Goal: Task Accomplishment & Management: Complete application form

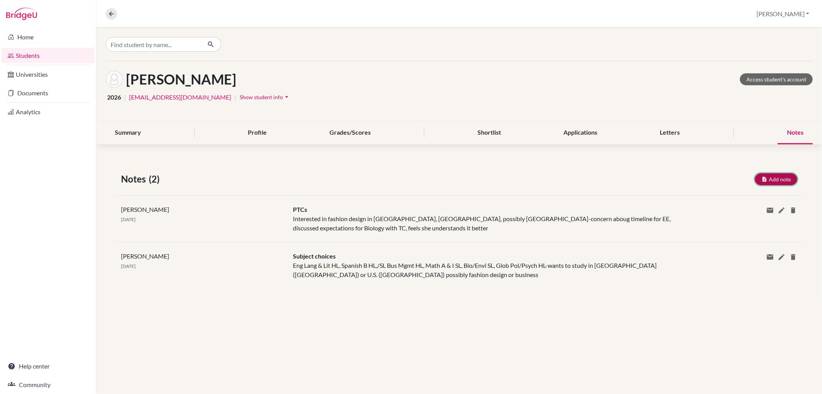
click at [775, 173] on button "Add note" at bounding box center [776, 179] width 42 height 12
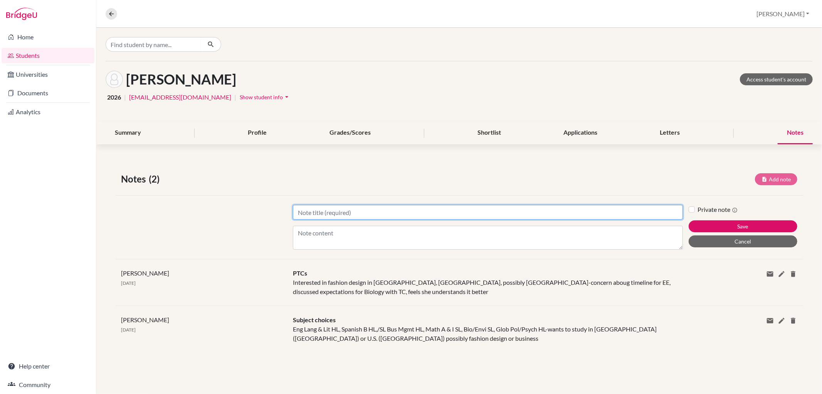
click at [321, 214] on input "Title" at bounding box center [488, 212] width 390 height 15
type input "Future planning-meeting with Ebba and mother"
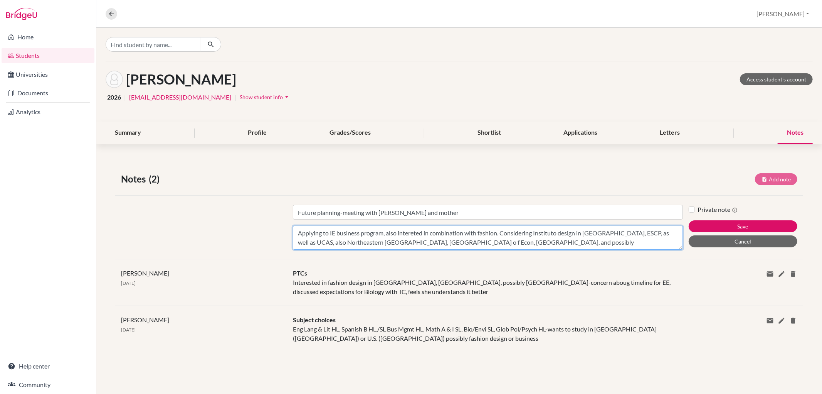
scroll to position [6, 0]
type textarea "Applying to IE business program, also intereted in combination with fashion. Co…"
click at [704, 218] on div "Private note Save Cancel" at bounding box center [746, 227] width 114 height 45
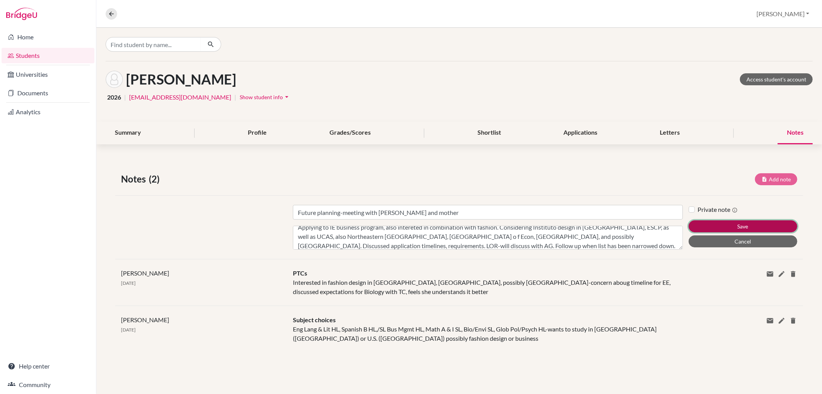
click at [705, 226] on button "Save" at bounding box center [743, 226] width 109 height 12
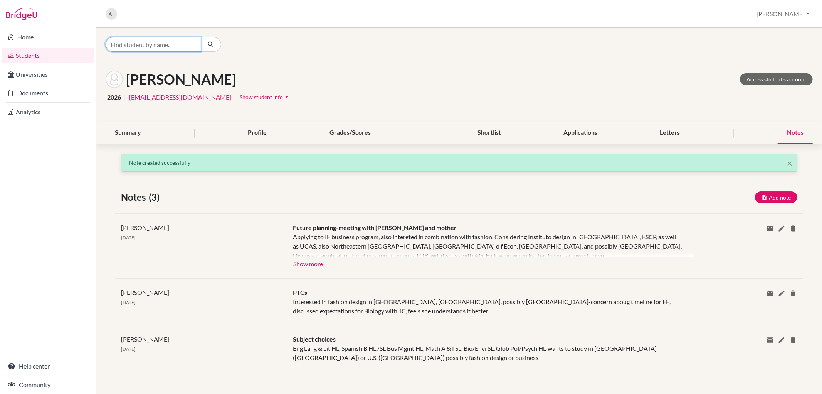
click at [186, 49] on input "Find student by name..." at bounding box center [154, 44] width 96 height 15
type input "[PERSON_NAME]"
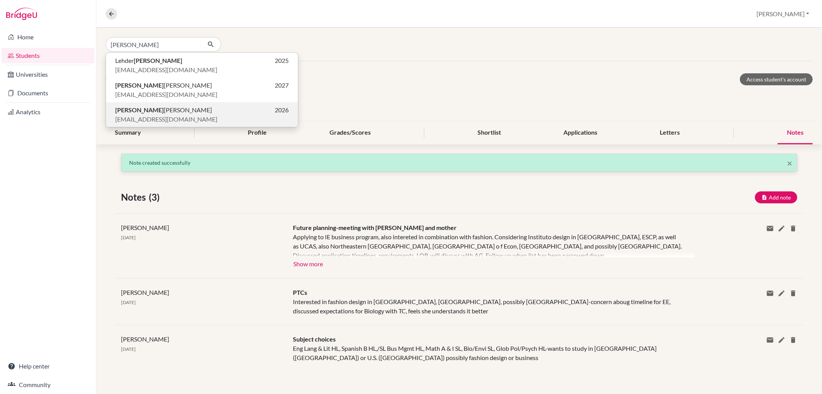
click at [163, 113] on p "Magdalena Krug 2026" at bounding box center [201, 109] width 173 height 9
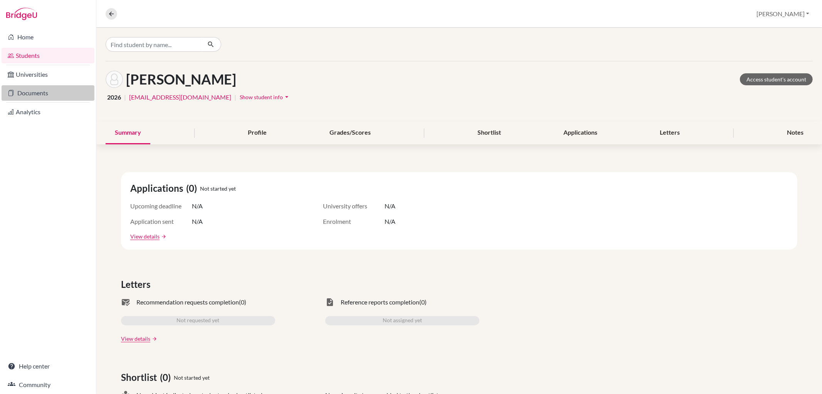
click at [35, 92] on link "Documents" at bounding box center [48, 92] width 93 height 15
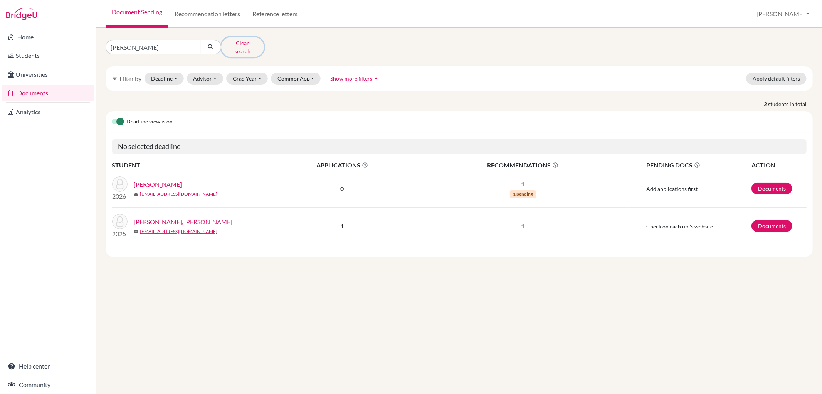
click at [238, 39] on button "Clear search" at bounding box center [242, 47] width 43 height 20
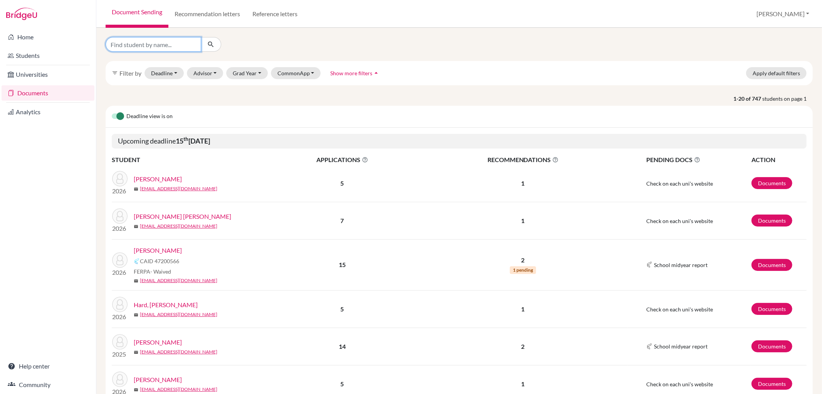
click at [136, 44] on input "Find student by name..." at bounding box center [154, 44] width 96 height 15
type input "magdalena"
click at [213, 40] on icon "submit" at bounding box center [211, 44] width 8 height 8
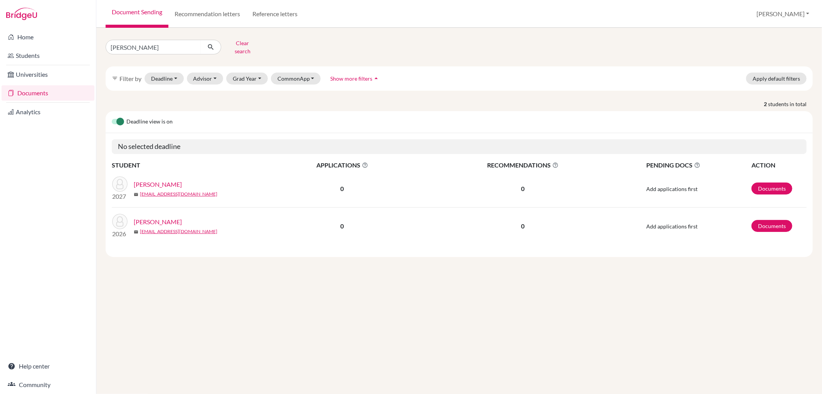
click at [172, 217] on link "[PERSON_NAME]" at bounding box center [158, 221] width 48 height 9
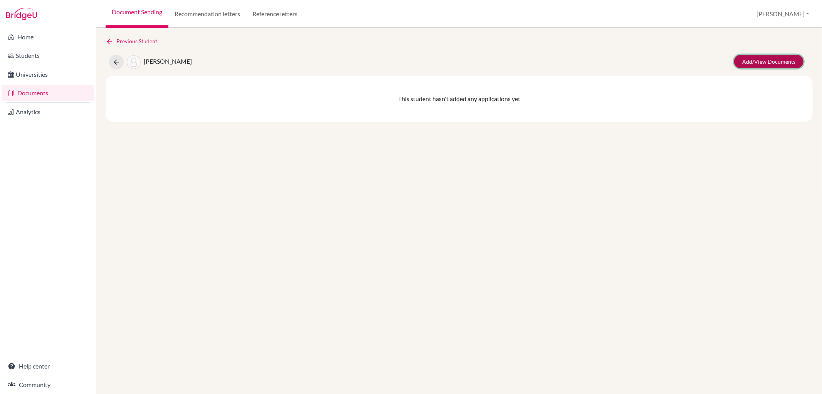
click at [778, 58] on link "Add/View Documents" at bounding box center [768, 61] width 69 height 13
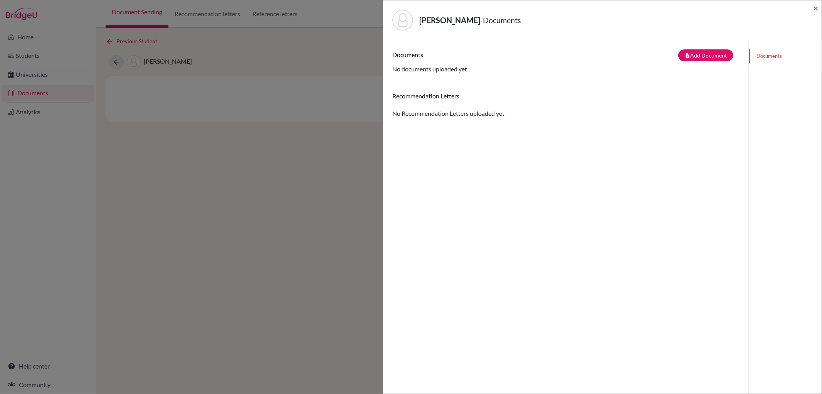
click at [266, 178] on div "Krug, Magdalena - Documents × Documents note_add Add Document Document type Cha…" at bounding box center [411, 197] width 822 height 394
click at [819, 7] on div "Krug, Magdalena - Documents ×" at bounding box center [602, 20] width 439 height 40
click at [817, 6] on span "×" at bounding box center [815, 7] width 5 height 11
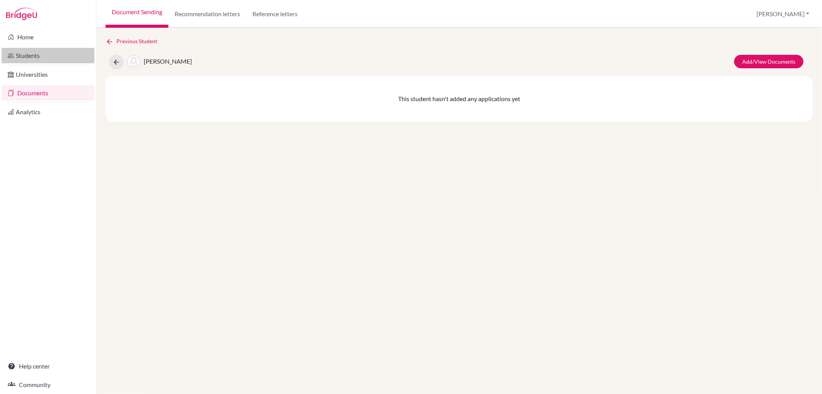
click at [44, 50] on link "Students" at bounding box center [48, 55] width 93 height 15
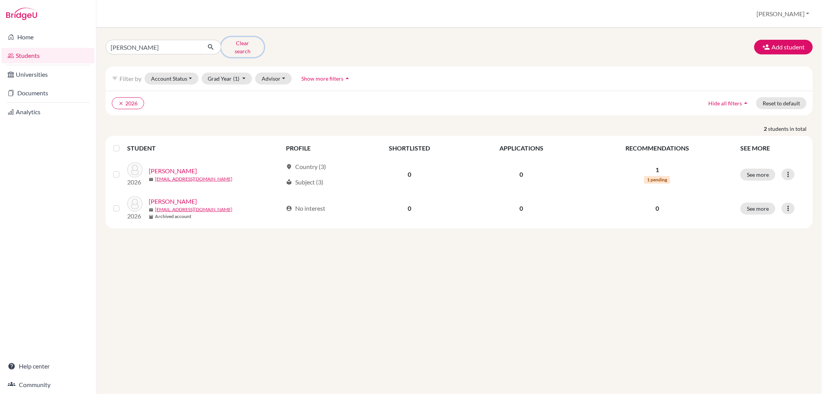
click at [245, 40] on button "Clear search" at bounding box center [242, 47] width 43 height 20
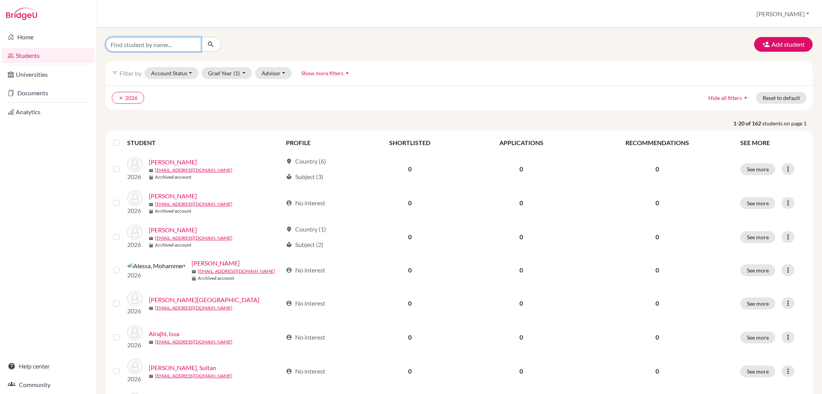
click at [156, 47] on input "Find student by name..." at bounding box center [154, 44] width 96 height 15
type input "magdalena"
click button "submit" at bounding box center [211, 44] width 20 height 15
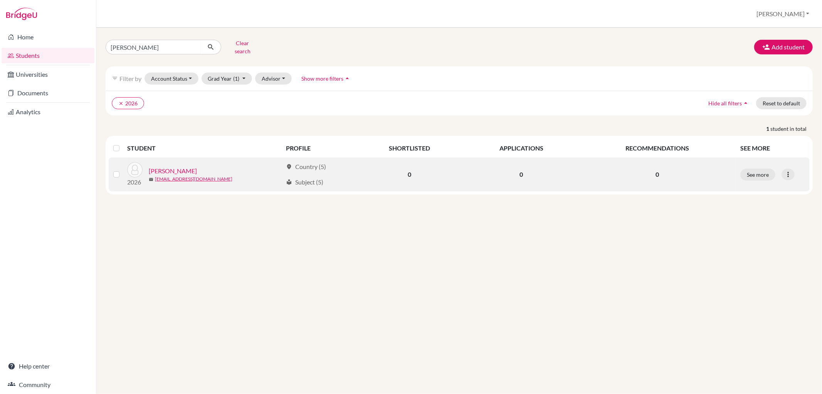
click at [180, 167] on link "[PERSON_NAME]" at bounding box center [173, 170] width 48 height 9
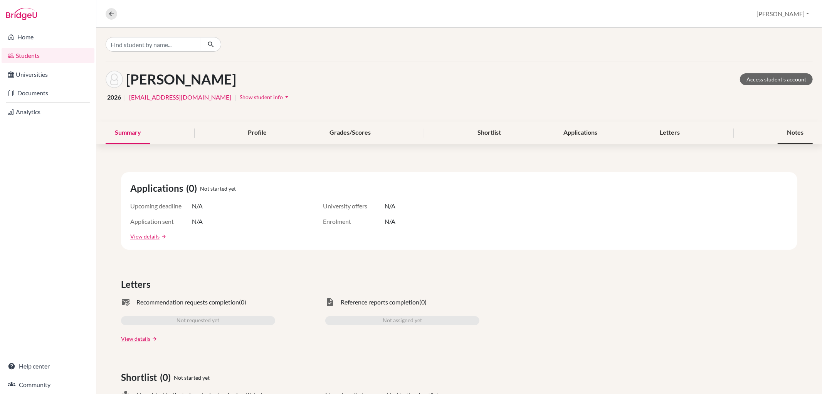
click at [783, 132] on div "Notes" at bounding box center [795, 132] width 35 height 23
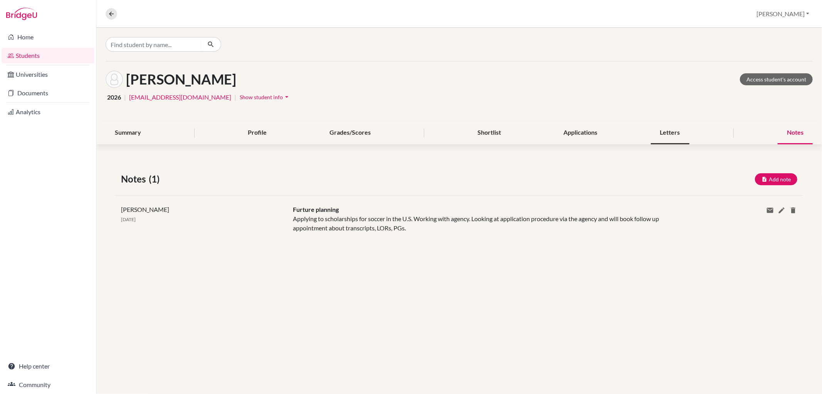
click at [671, 128] on div "Letters" at bounding box center [670, 132] width 39 height 23
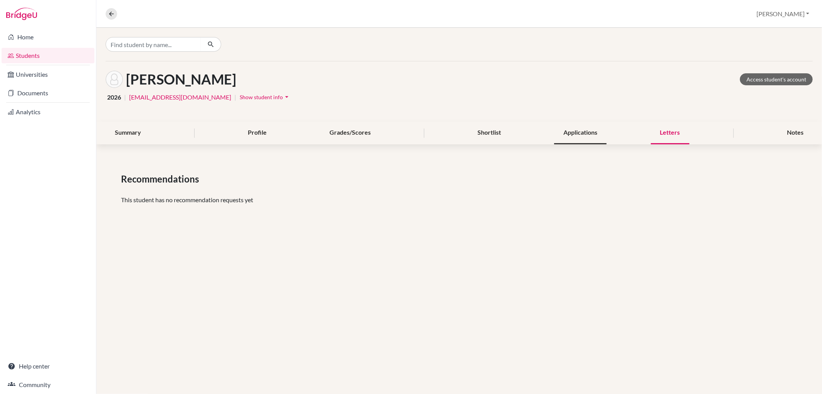
click at [585, 137] on div "Applications" at bounding box center [580, 132] width 52 height 23
click at [664, 130] on div "Letters" at bounding box center [670, 132] width 39 height 23
click at [33, 93] on link "Documents" at bounding box center [48, 92] width 93 height 15
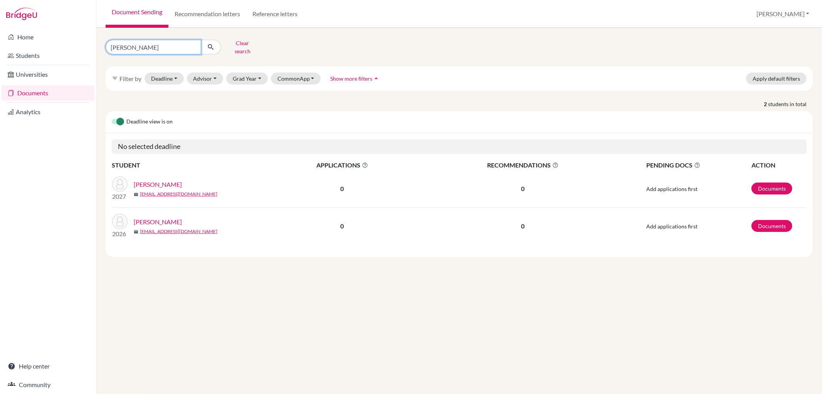
click at [182, 44] on input "[PERSON_NAME]" at bounding box center [154, 47] width 96 height 15
click at [194, 44] on input "[PERSON_NAME]" at bounding box center [154, 47] width 96 height 15
type input "ben"
click at [240, 40] on button "Clear search" at bounding box center [242, 47] width 43 height 20
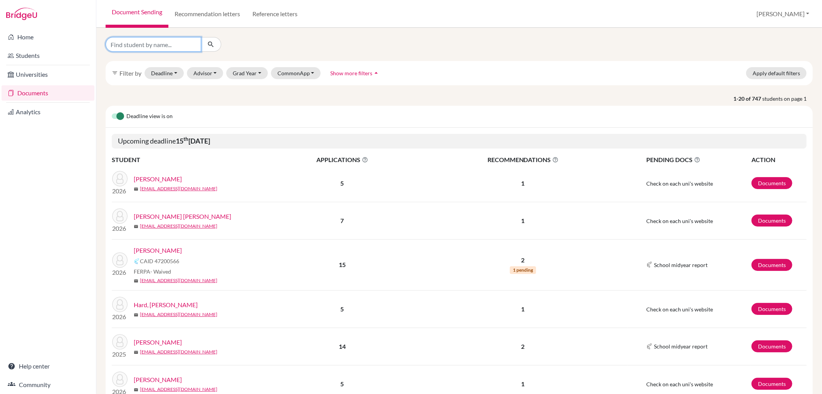
click at [164, 48] on input "Find student by name..." at bounding box center [154, 44] width 96 height 15
type input "ben"
click at [216, 45] on button "submit" at bounding box center [211, 44] width 20 height 15
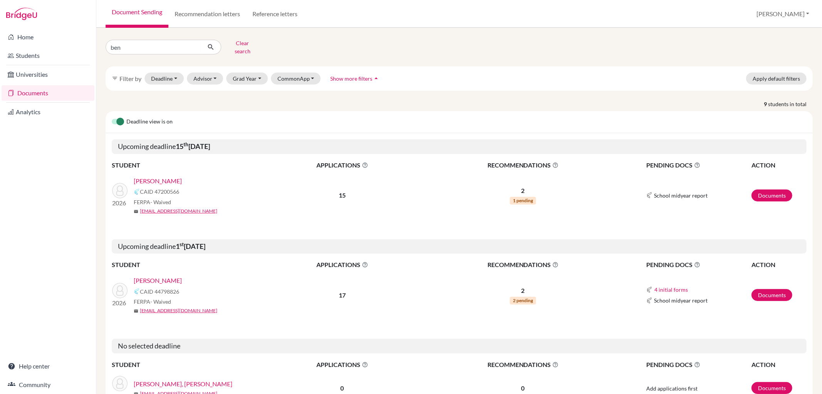
click at [171, 276] on link "Mc Morrow, Benjamin" at bounding box center [158, 280] width 48 height 9
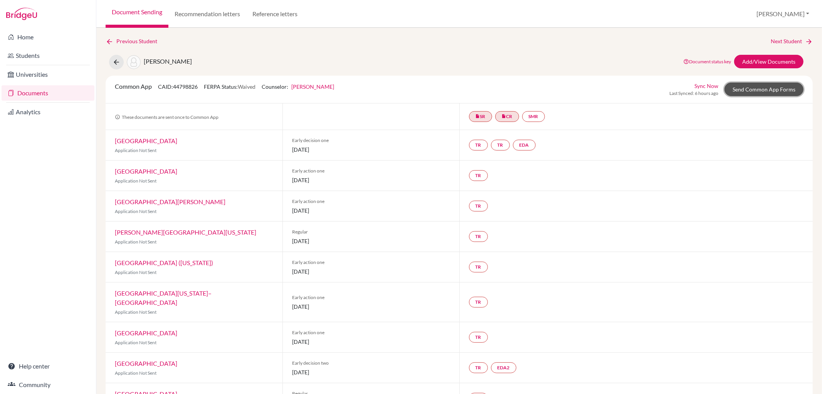
click at [741, 88] on link "Send Common App Forms" at bounding box center [764, 88] width 79 height 13
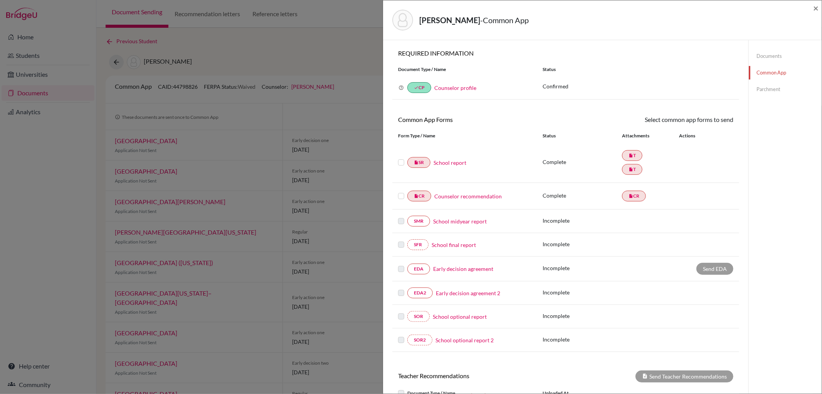
click at [445, 268] on link "Early decision agreement" at bounding box center [463, 268] width 60 height 8
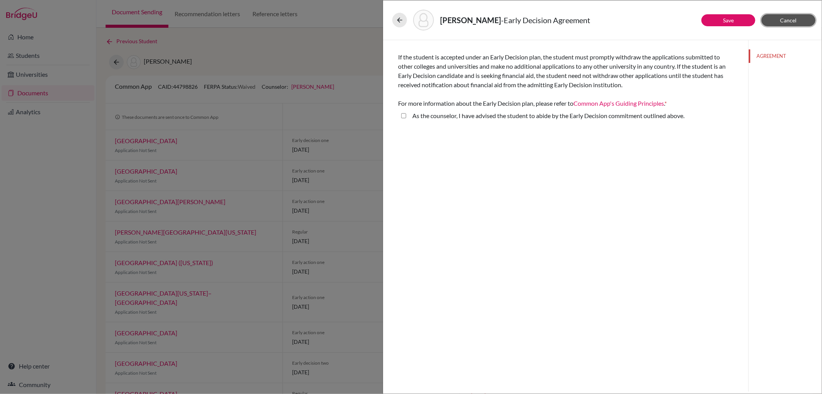
click at [797, 19] on button "Cancel" at bounding box center [789, 20] width 54 height 12
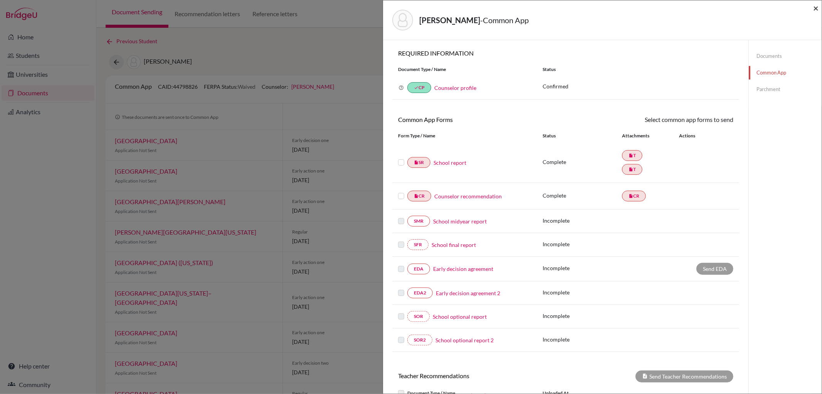
click at [816, 5] on span "×" at bounding box center [815, 7] width 5 height 11
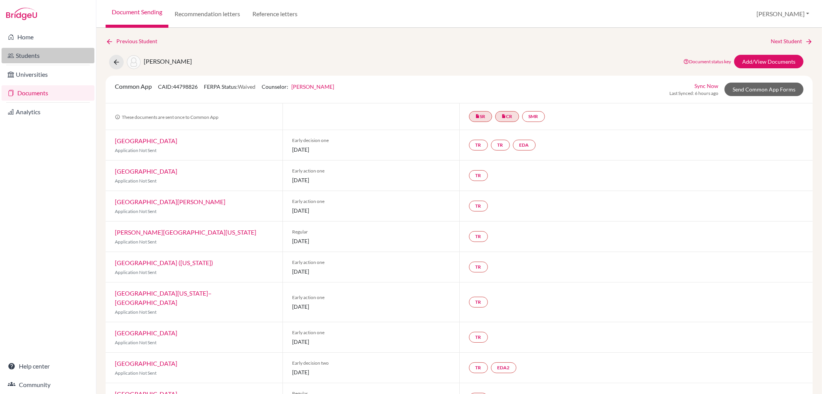
click at [48, 52] on link "Students" at bounding box center [48, 55] width 93 height 15
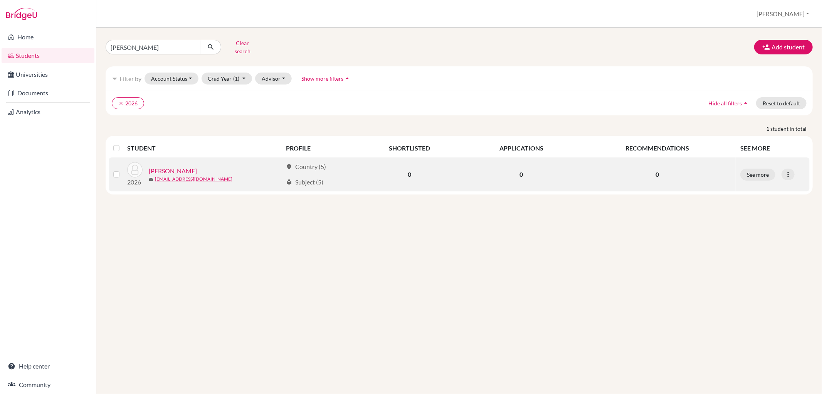
click at [165, 166] on link "Krug, Magdalena" at bounding box center [173, 170] width 48 height 9
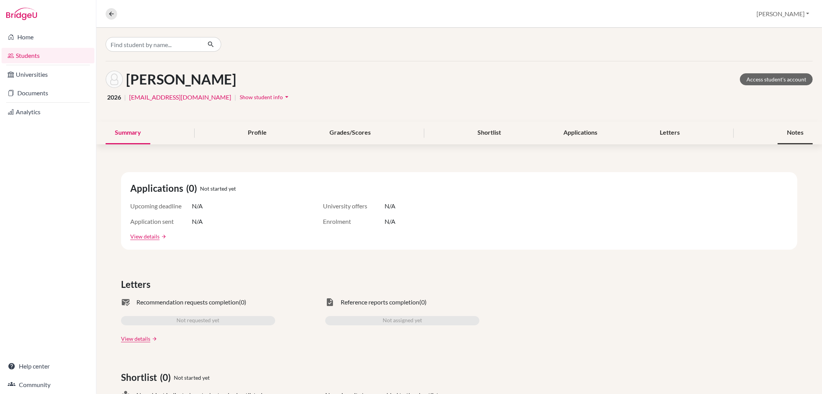
click at [796, 135] on div "Notes" at bounding box center [795, 132] width 35 height 23
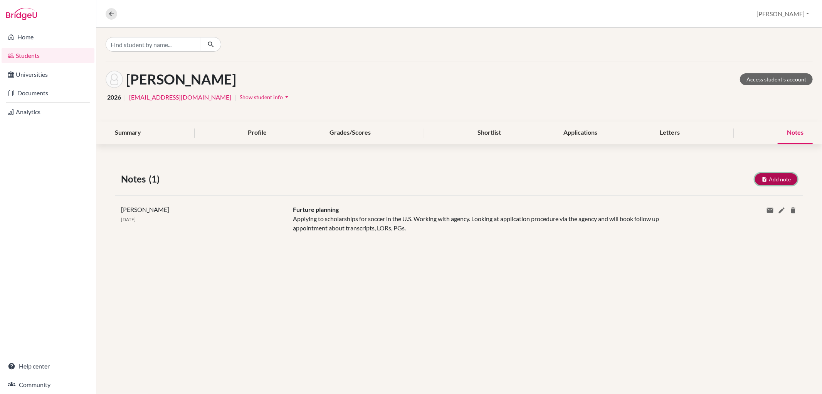
click at [769, 177] on button "Add note" at bounding box center [776, 179] width 42 height 12
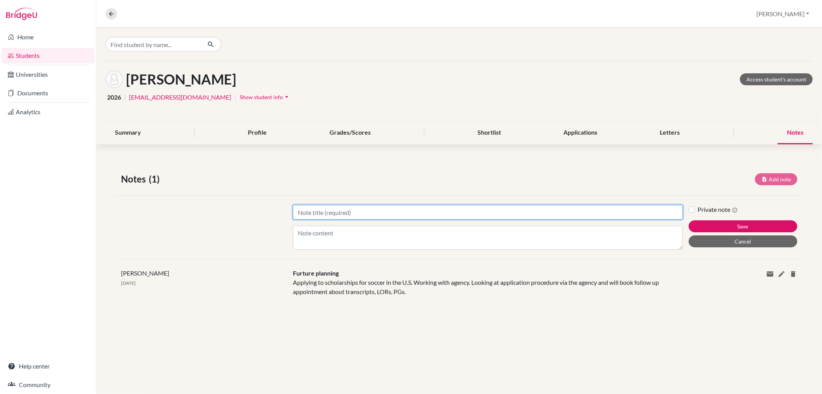
click at [349, 210] on input "Title" at bounding box center [488, 212] width 390 height 15
type input "Future plannin"
click at [689, 220] on button "Save" at bounding box center [743, 226] width 109 height 12
type input "Future plannin"
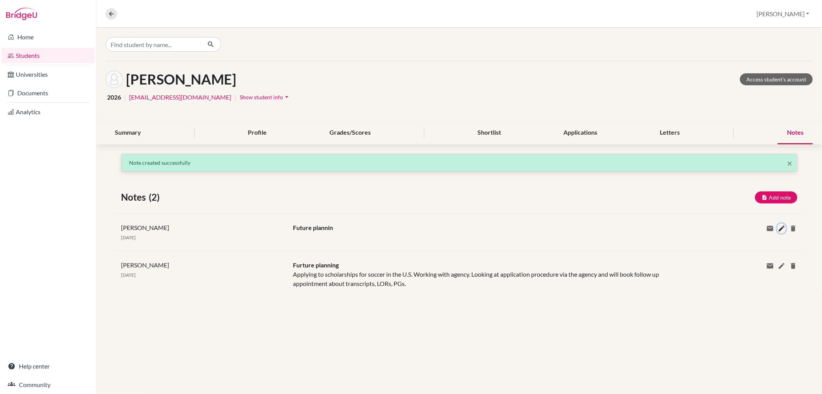
click at [781, 225] on icon at bounding box center [782, 228] width 8 height 8
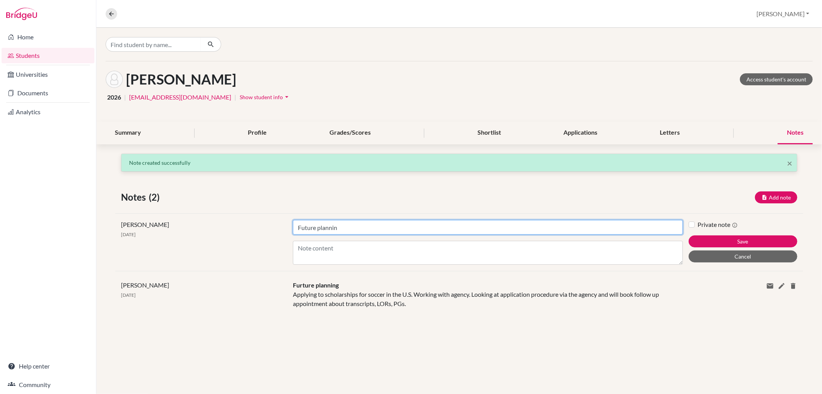
click at [345, 229] on input "Future plannin" at bounding box center [488, 227] width 390 height 15
type input "Future planning"
click at [315, 251] on textarea "Content" at bounding box center [488, 253] width 390 height 24
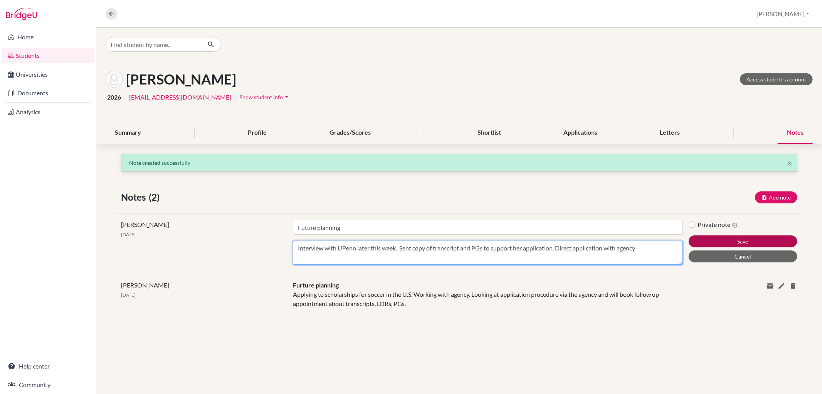
type textarea "Interview with UPenn later this week. Sent copy of transcript and PGs to suppor…"
click at [757, 239] on button "Save" at bounding box center [743, 241] width 109 height 12
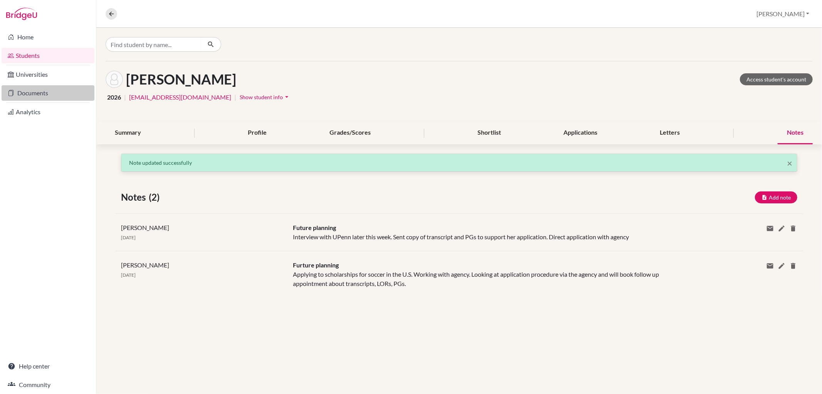
click at [31, 93] on link "Documents" at bounding box center [48, 92] width 93 height 15
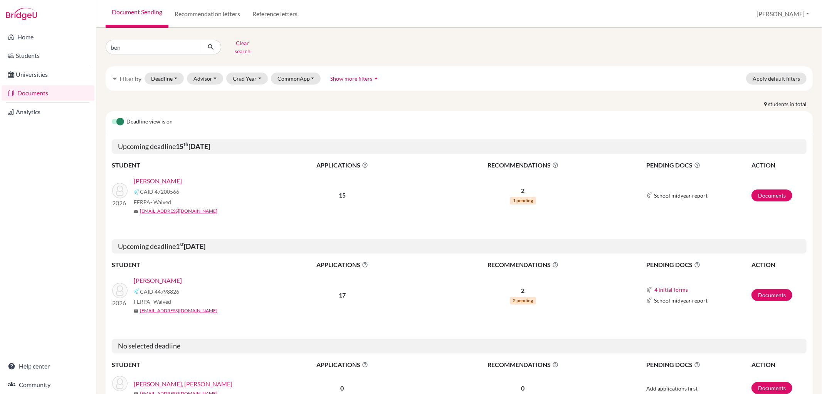
click at [182, 276] on link "[PERSON_NAME]" at bounding box center [158, 280] width 48 height 9
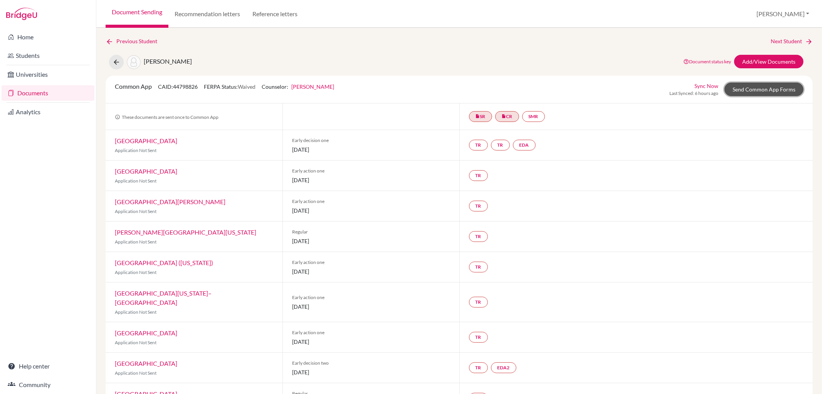
click at [737, 88] on link "Send Common App Forms" at bounding box center [764, 88] width 79 height 13
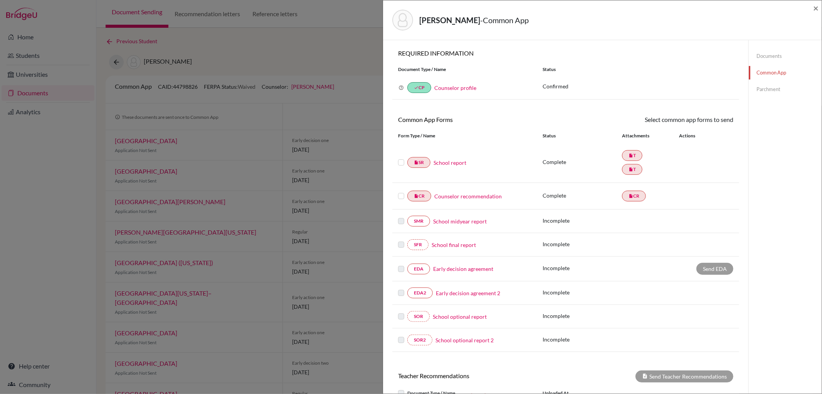
click at [469, 268] on link "Early decision agreement" at bounding box center [463, 268] width 60 height 8
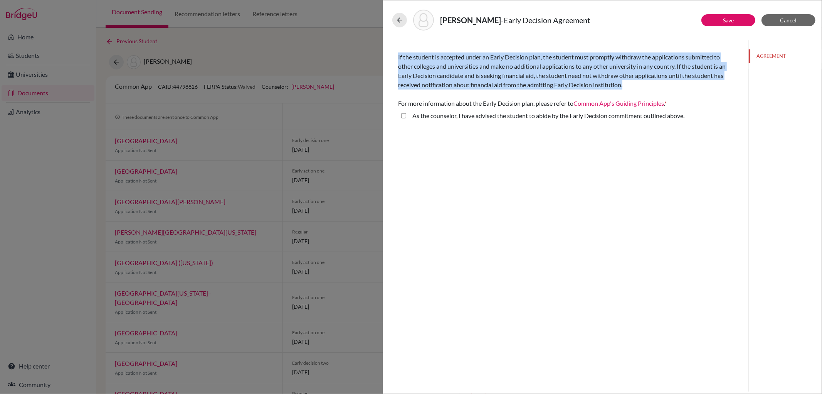
drag, startPoint x: 397, startPoint y: 56, endPoint x: 644, endPoint y: 87, distance: 248.6
click at [644, 87] on div "If the student is accepted under an Early Decision plan, the student must promp…" at bounding box center [566, 83] width 354 height 86
copy span "If the student is accepted under an Early Decision plan, the student must promp…"
click at [398, 18] on icon at bounding box center [400, 20] width 8 height 8
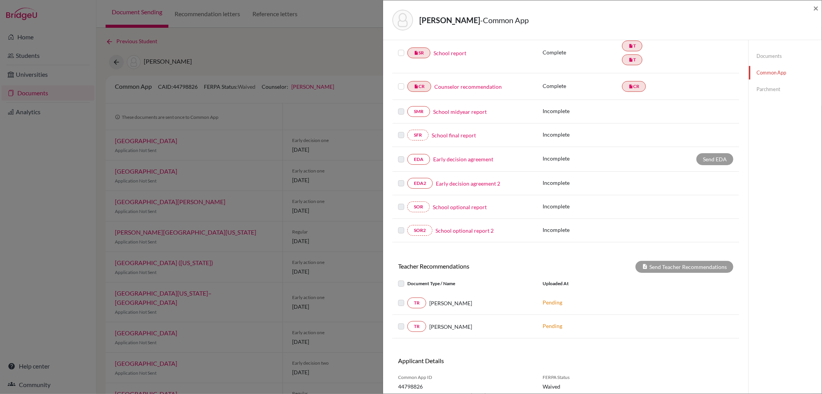
scroll to position [138, 0]
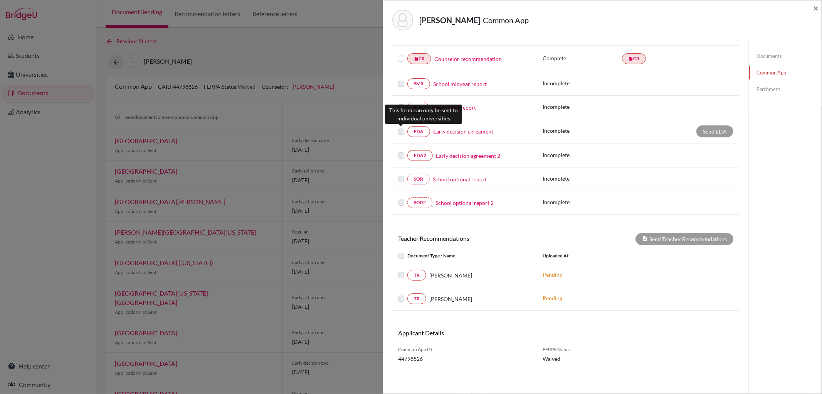
click at [401, 127] on label at bounding box center [401, 127] width 6 height 0
click at [441, 128] on link "Early decision agreement" at bounding box center [463, 131] width 60 height 8
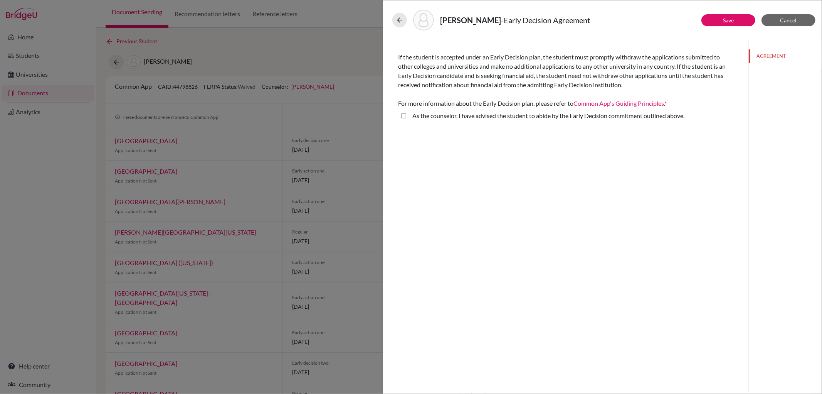
click at [404, 114] on above\ "As the counselor, I have advised the student to abide by the Early Decision com…" at bounding box center [403, 115] width 5 height 9
checkbox above\ "true"
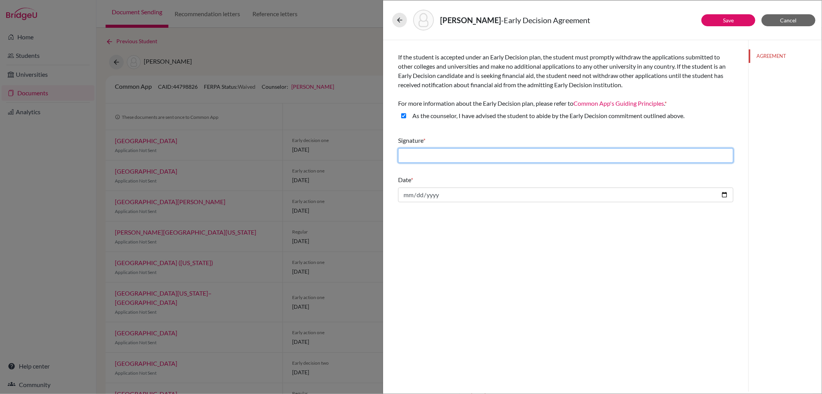
click at [540, 156] on input "text" at bounding box center [565, 155] width 335 height 15
type input "[PERSON_NAME] [PERSON_NAME]"
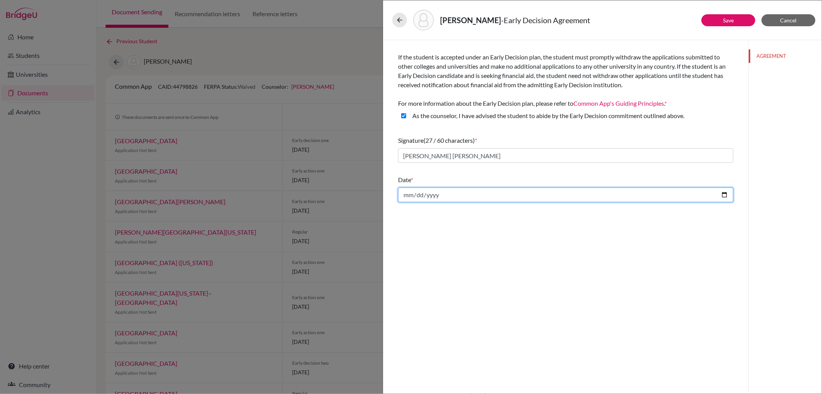
click at [726, 193] on input "date" at bounding box center [565, 194] width 335 height 15
type input "[DATE]"
click at [736, 18] on button "Save" at bounding box center [729, 20] width 54 height 12
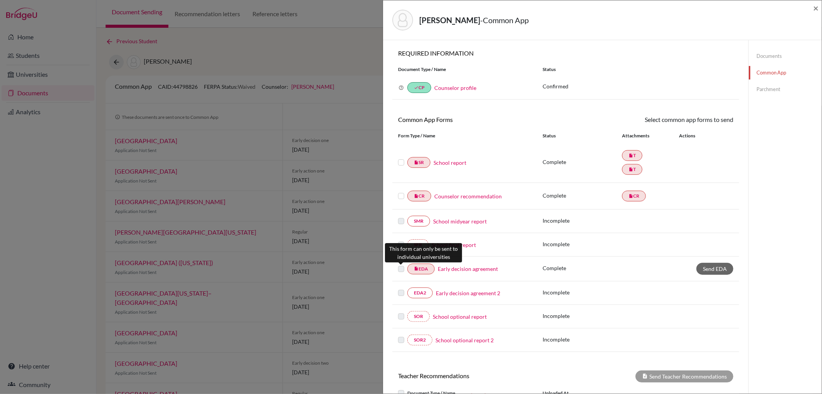
click at [399, 264] on label at bounding box center [401, 264] width 6 height 0
click at [402, 264] on label at bounding box center [401, 264] width 6 height 0
click at [418, 269] on icon "insert_drive_file" at bounding box center [416, 268] width 5 height 5
click at [714, 269] on span "Send EDA" at bounding box center [715, 268] width 24 height 7
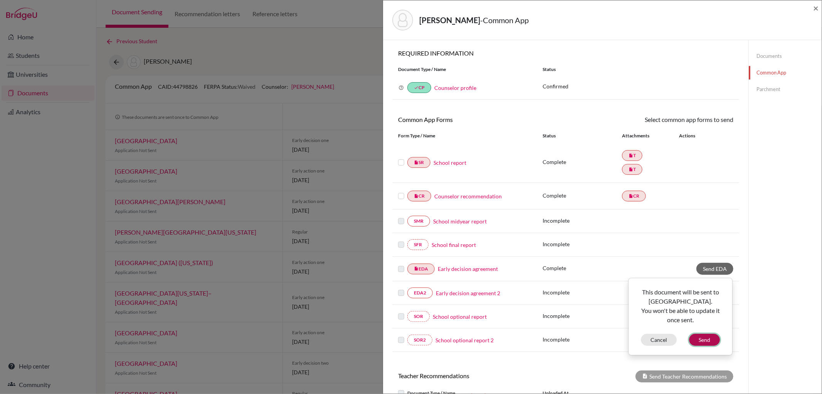
click at [708, 335] on button "Send" at bounding box center [704, 339] width 31 height 12
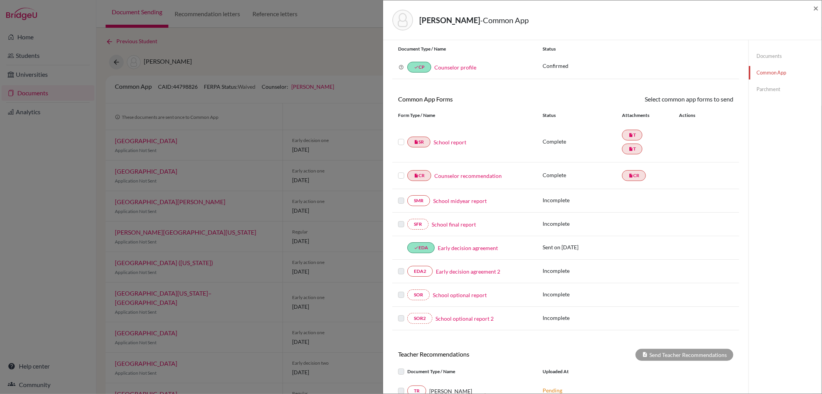
scroll to position [9, 0]
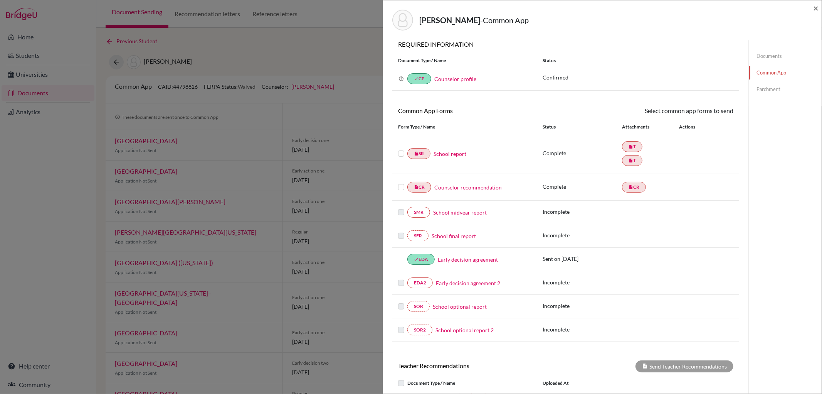
click at [402, 149] on label at bounding box center [401, 149] width 6 height 0
click at [0, 0] on input "checkbox" at bounding box center [0, 0] width 0 height 0
click at [403, 183] on label at bounding box center [401, 183] width 6 height 0
click at [0, 0] on input "checkbox" at bounding box center [0, 0] width 0 height 0
click at [710, 158] on div "Complete insert_drive_file T insert_drive_file T" at bounding box center [638, 154] width 191 height 28
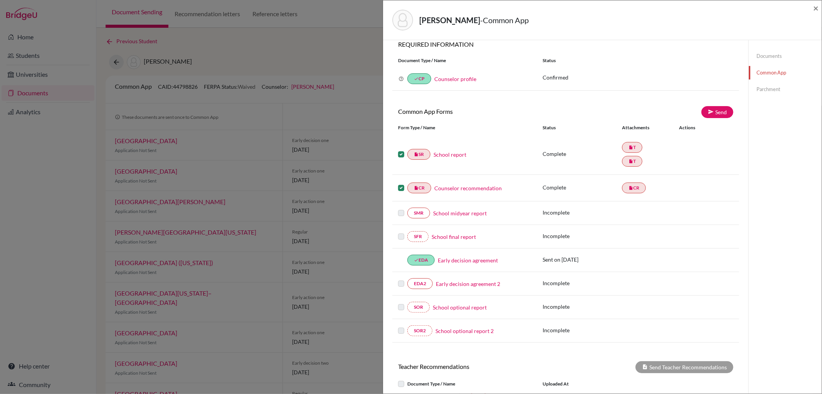
click at [499, 187] on link "Counselor recommendation" at bounding box center [467, 188] width 67 height 8
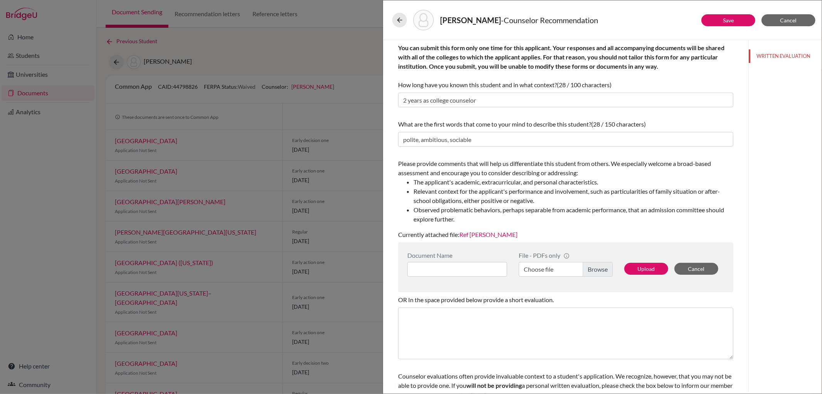
click at [494, 231] on link "Ref [PERSON_NAME]" at bounding box center [488, 234] width 58 height 7
click at [395, 15] on button at bounding box center [399, 20] width 15 height 15
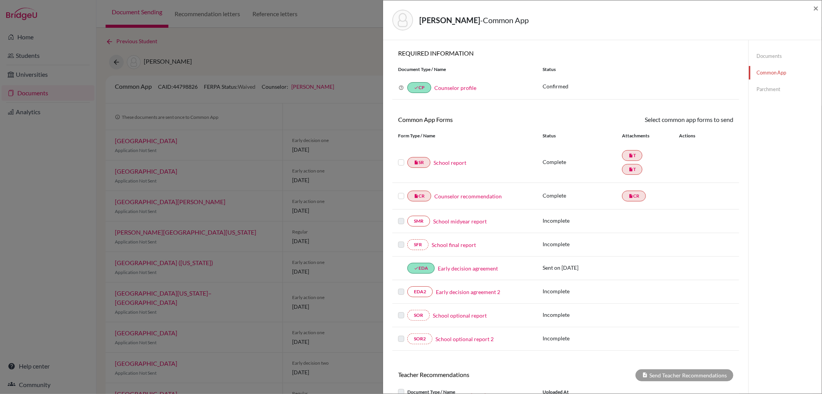
click at [402, 158] on label at bounding box center [401, 158] width 6 height 0
click at [0, 0] on input "checkbox" at bounding box center [0, 0] width 0 height 0
click at [401, 192] on label at bounding box center [401, 192] width 6 height 0
click at [0, 0] on input "checkbox" at bounding box center [0, 0] width 0 height 0
click at [708, 118] on icon at bounding box center [711, 121] width 6 height 6
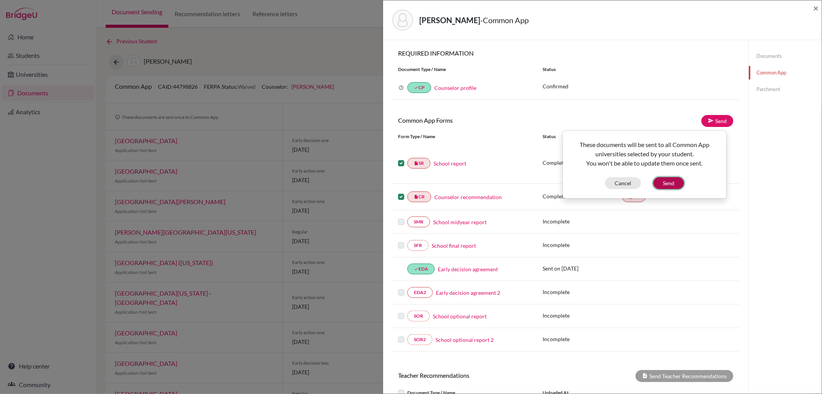
click at [678, 181] on button "Send" at bounding box center [668, 183] width 31 height 12
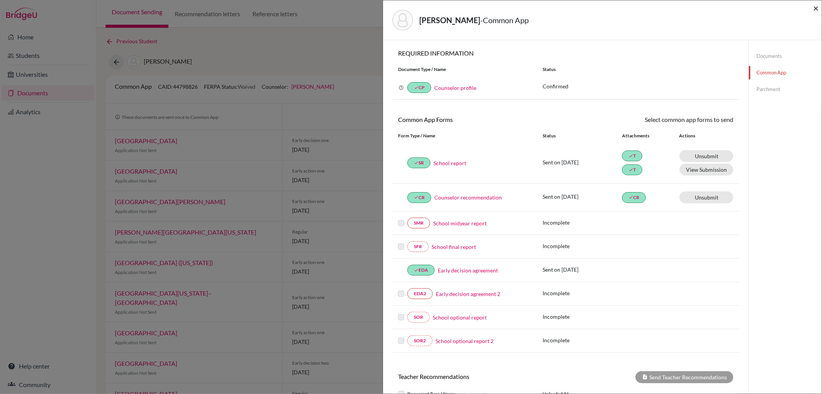
click at [816, 5] on span "×" at bounding box center [815, 7] width 5 height 11
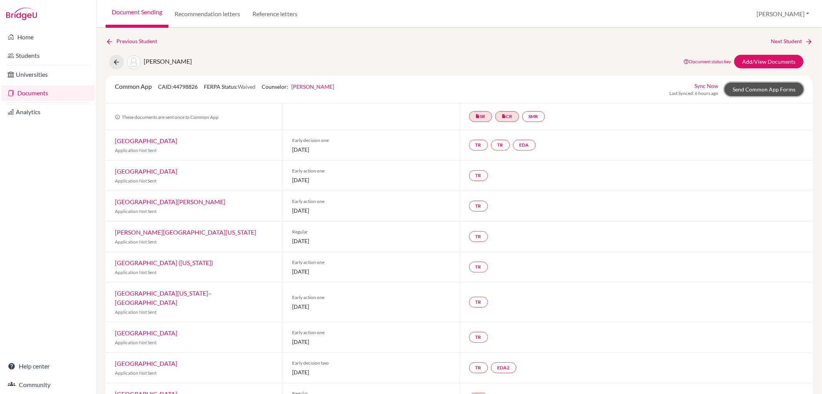
click at [749, 86] on link "Send Common App Forms" at bounding box center [764, 88] width 79 height 13
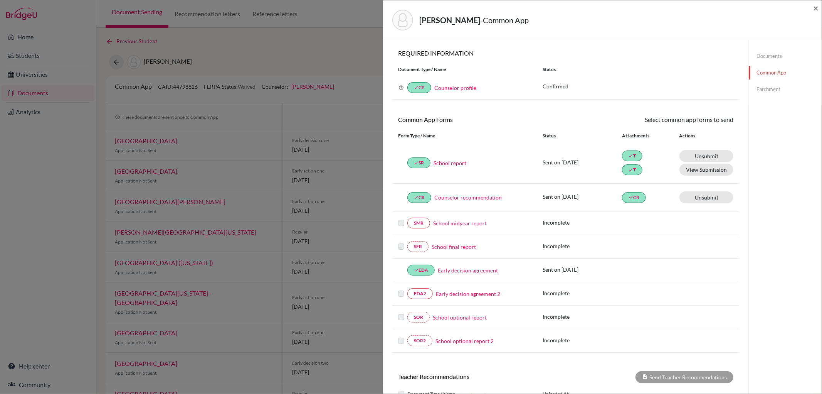
click at [773, 52] on link "Documents" at bounding box center [785, 55] width 73 height 13
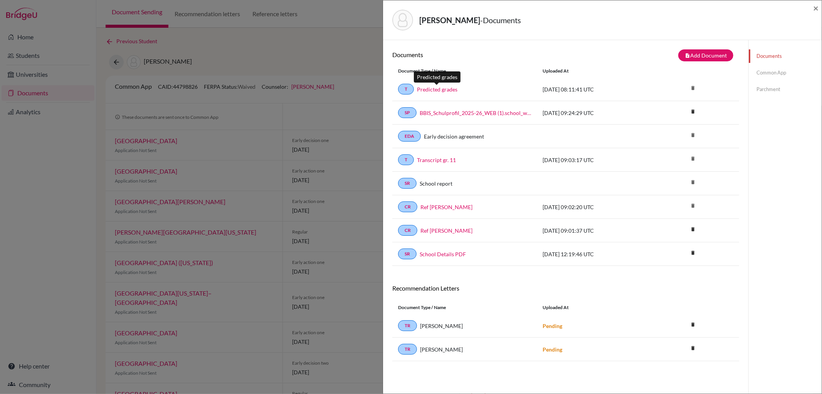
click at [447, 91] on link "Predicted grades" at bounding box center [437, 89] width 40 height 8
click at [815, 5] on span "×" at bounding box center [815, 7] width 5 height 11
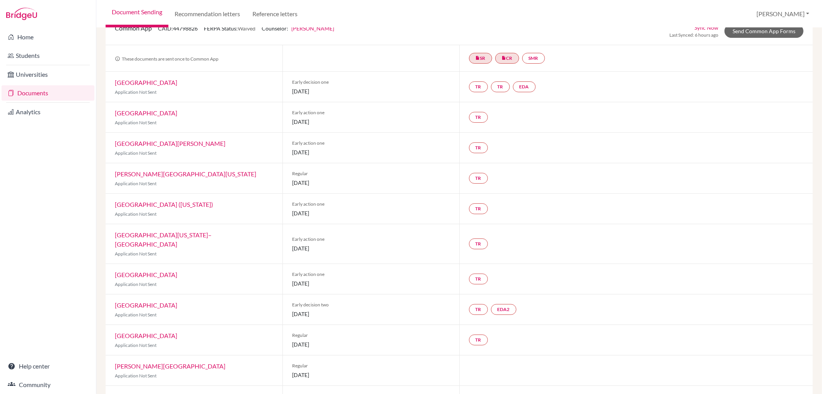
scroll to position [86, 0]
